Goal: Go to known website: Access a specific website the user already knows

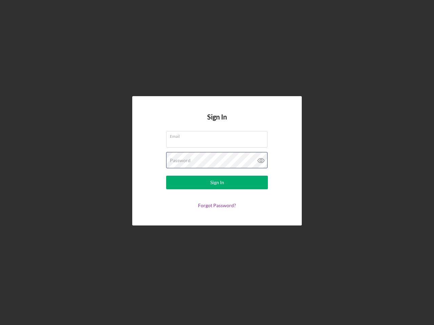
click at [217, 163] on div "Password" at bounding box center [217, 160] width 102 height 17
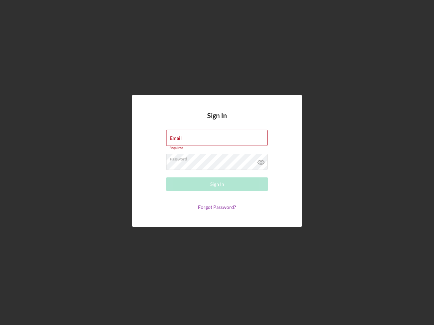
click at [261, 161] on icon at bounding box center [261, 162] width 17 height 17
